Goal: Book appointment/travel/reservation

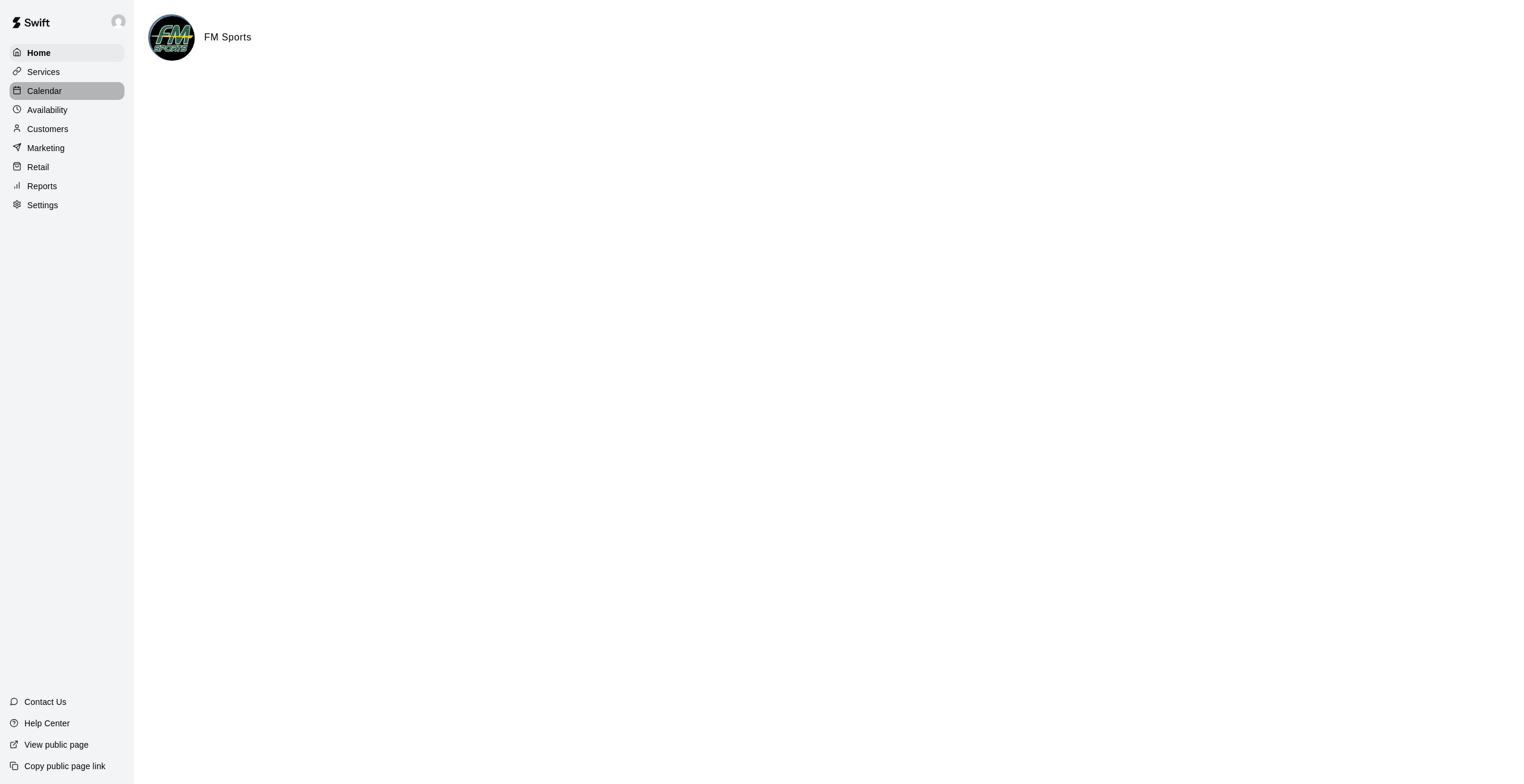
click at [40, 88] on p "Calendar" at bounding box center [45, 91] width 35 height 12
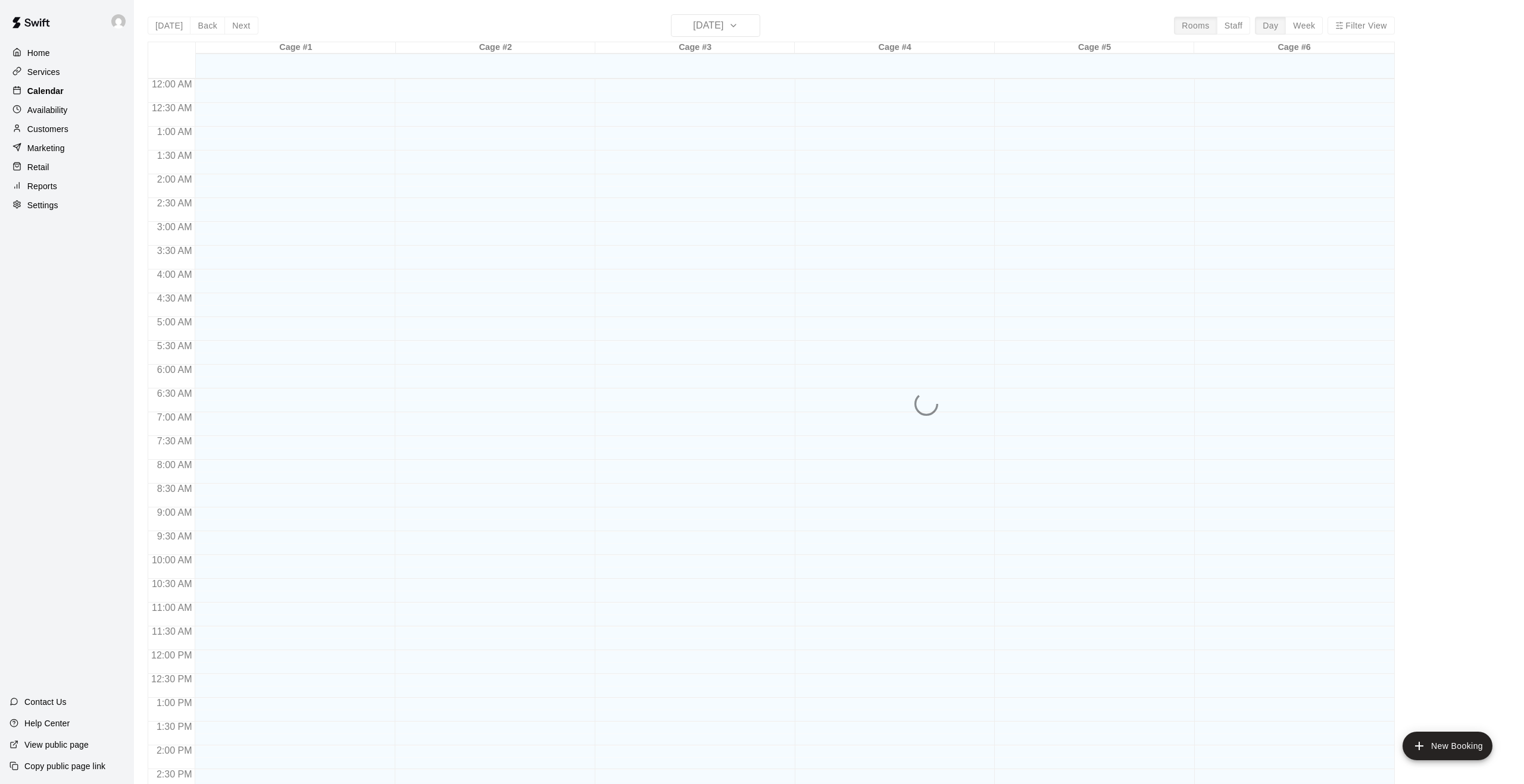
scroll to position [388, 0]
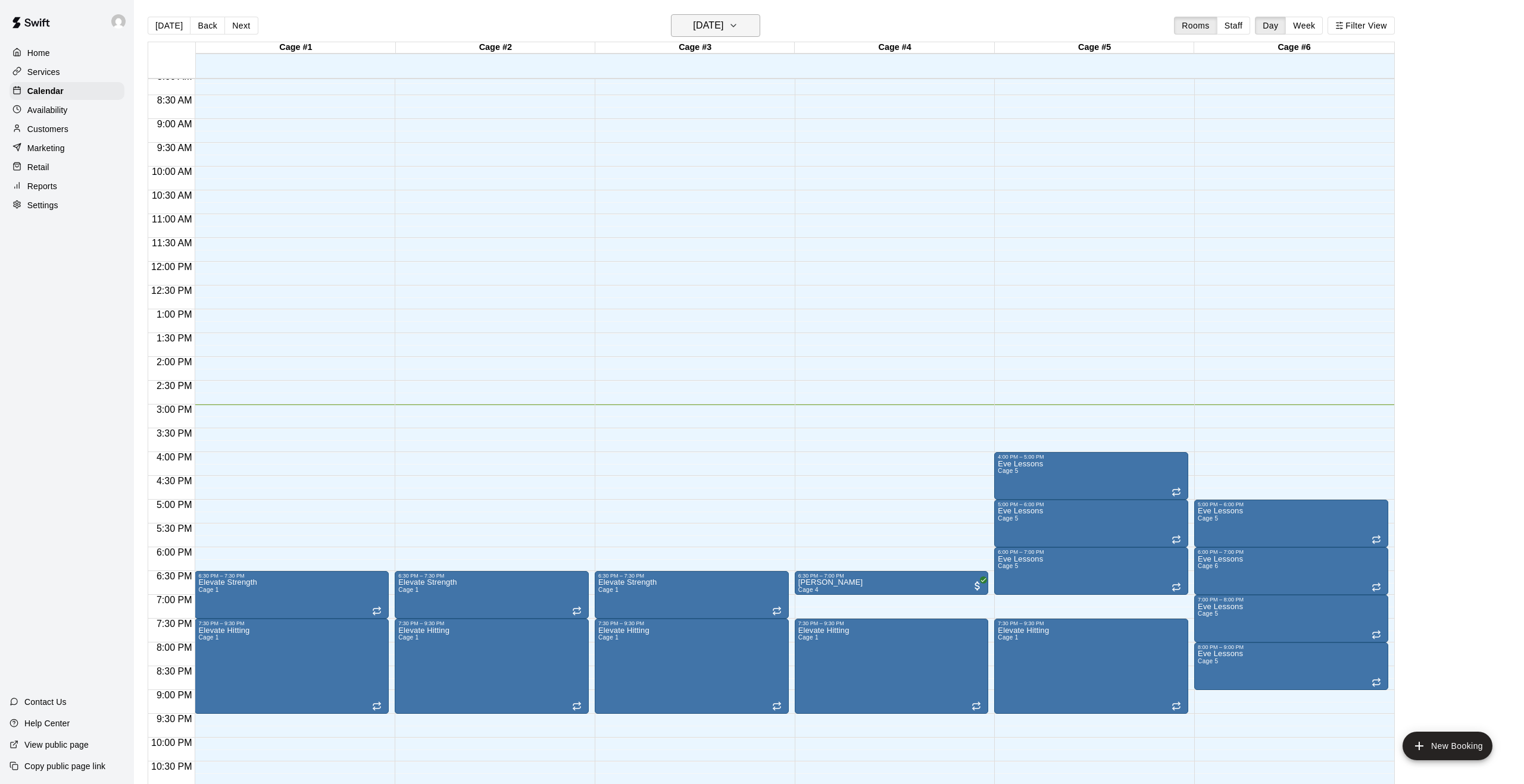
click at [738, 26] on icon "button" at bounding box center [733, 26] width 10 height 14
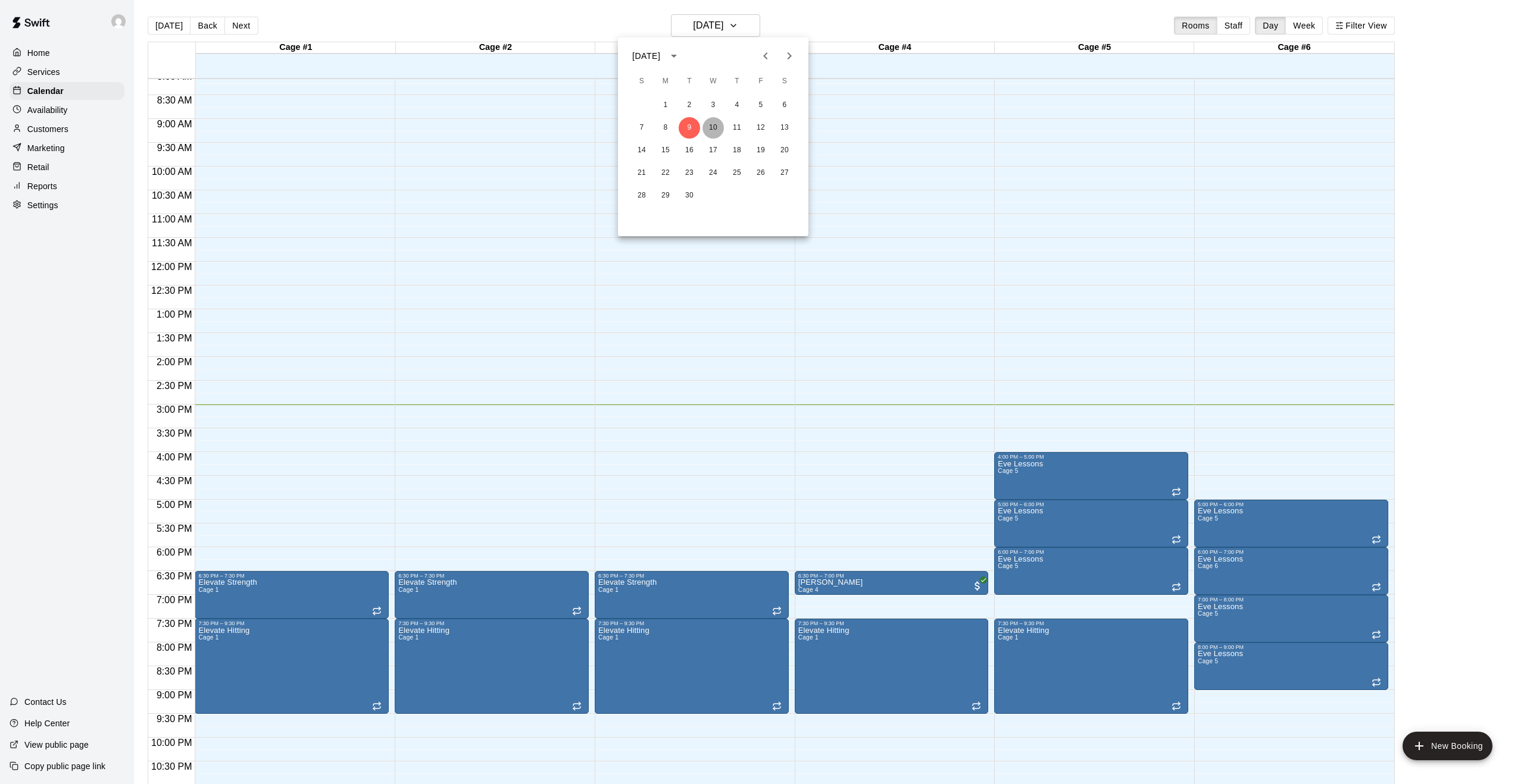
click at [714, 127] on button "10" at bounding box center [713, 127] width 21 height 21
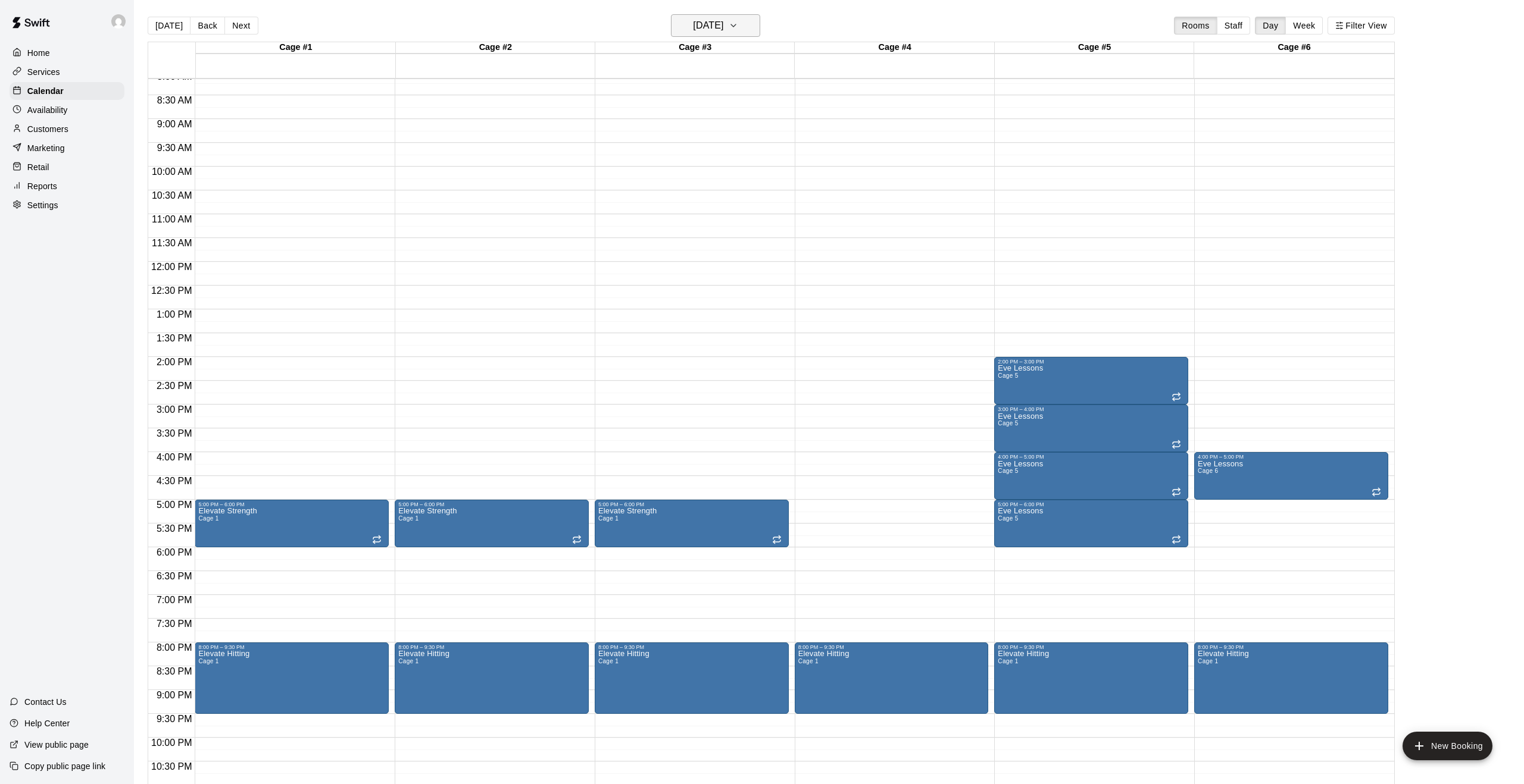
click at [738, 29] on icon "button" at bounding box center [733, 26] width 10 height 14
click at [737, 131] on button "11" at bounding box center [737, 127] width 21 height 21
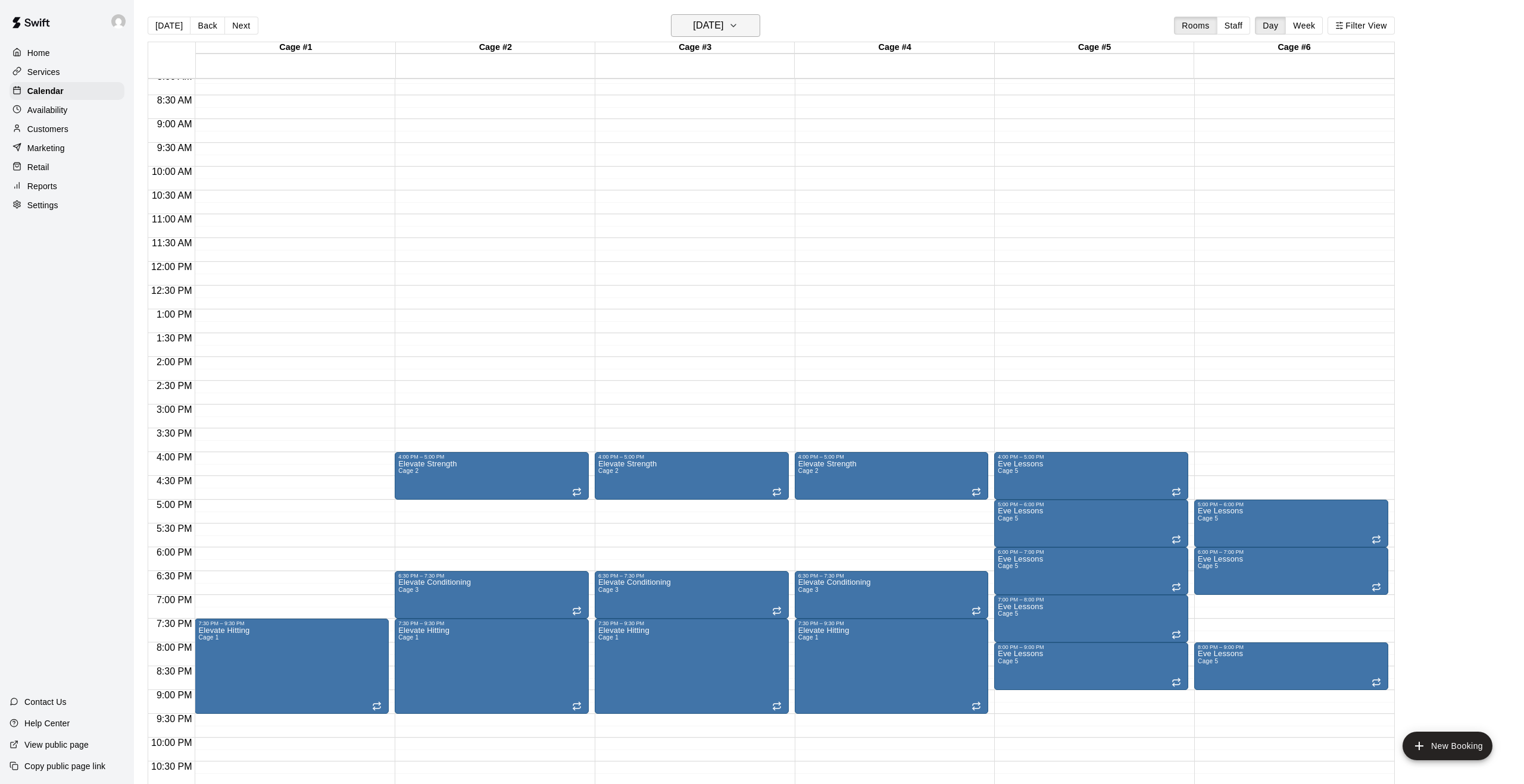
click at [744, 31] on button "[DATE]" at bounding box center [715, 25] width 89 height 23
click at [747, 25] on div at bounding box center [762, 392] width 1524 height 784
click at [759, 28] on button "[DATE]" at bounding box center [715, 25] width 89 height 23
click at [793, 62] on icon "Next month" at bounding box center [789, 56] width 14 height 14
click at [693, 173] on button "21" at bounding box center [689, 173] width 21 height 21
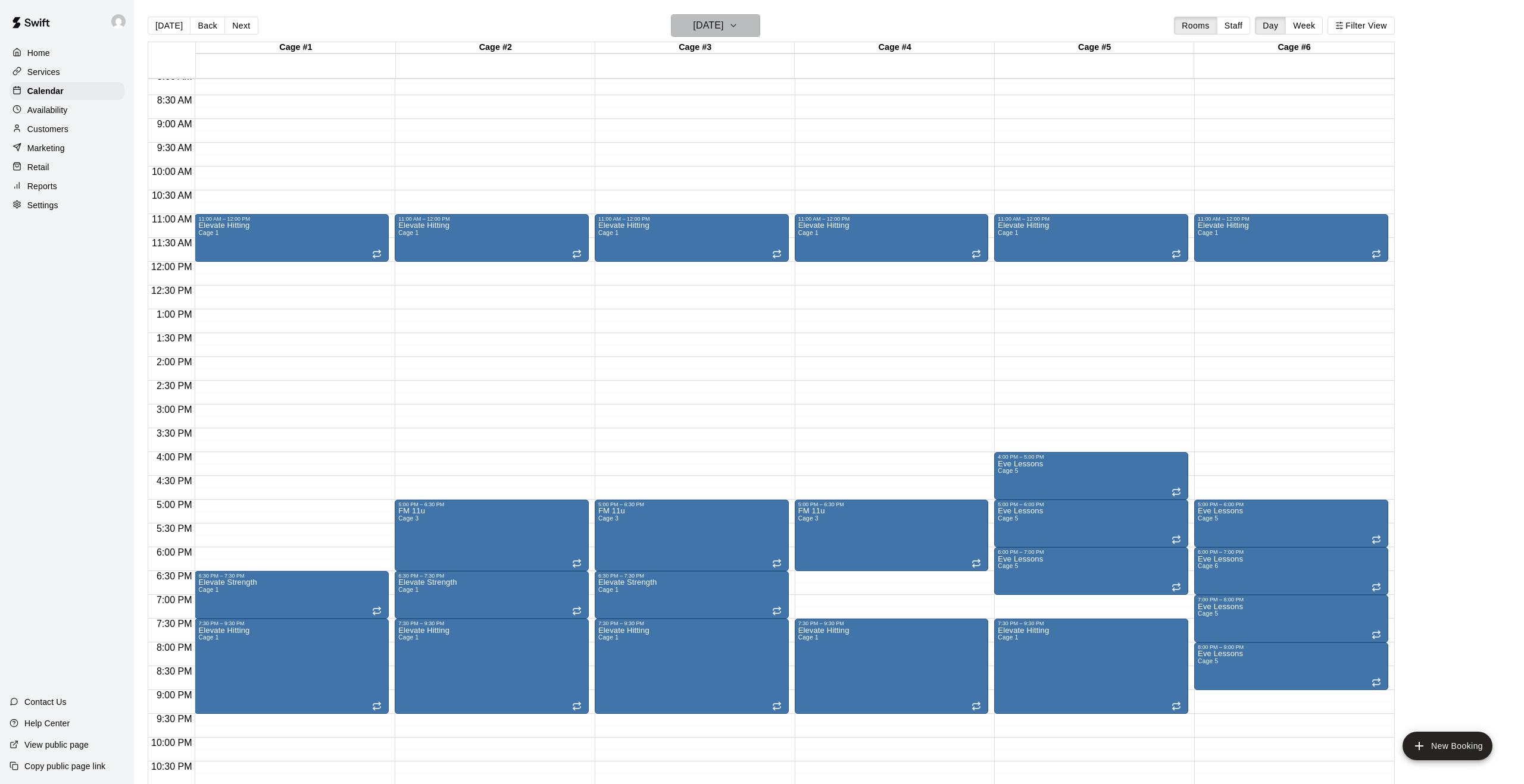
click at [738, 29] on icon "button" at bounding box center [733, 26] width 10 height 14
click at [793, 57] on icon "Next month" at bounding box center [789, 56] width 14 height 14
click at [689, 127] on button "6" at bounding box center [689, 127] width 21 height 21
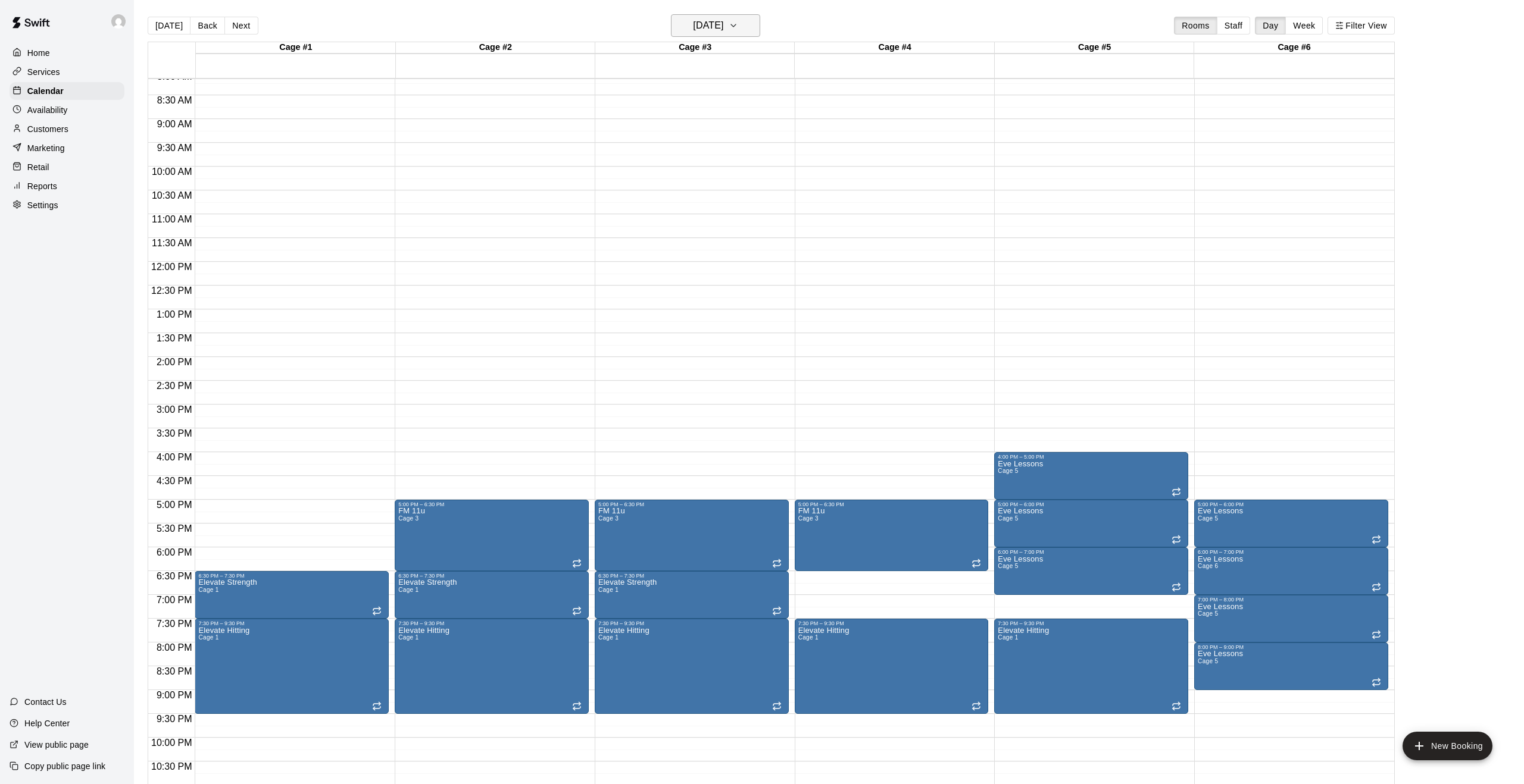
click at [749, 35] on button "[DATE]" at bounding box center [715, 25] width 89 height 23
click at [693, 192] on button "27" at bounding box center [689, 196] width 21 height 21
click at [757, 30] on button "[DATE]" at bounding box center [715, 25] width 89 height 23
click at [787, 47] on button "Next month" at bounding box center [789, 55] width 24 height 24
click at [684, 125] on button "10" at bounding box center [689, 127] width 21 height 21
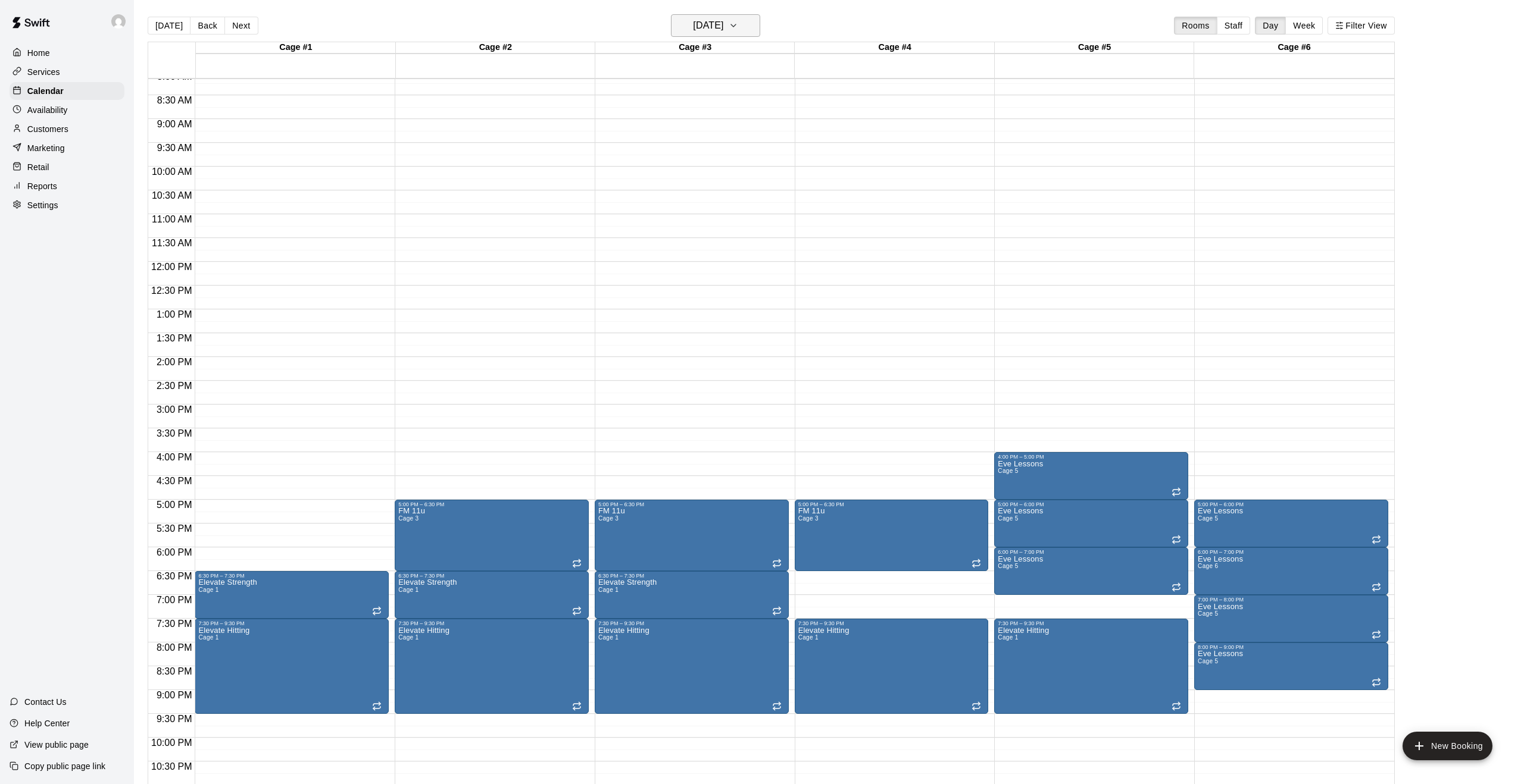
click at [743, 26] on button "[DATE]" at bounding box center [715, 25] width 89 height 23
click at [787, 54] on icon "Next month" at bounding box center [789, 56] width 14 height 14
click at [683, 104] on button "3" at bounding box center [689, 105] width 21 height 21
